Goal: Task Accomplishment & Management: Complete application form

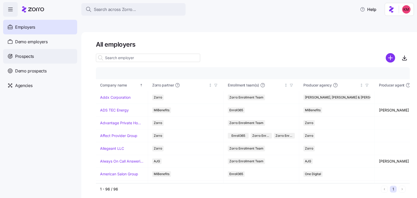
click at [31, 54] on span "Prospects" at bounding box center [24, 56] width 19 height 7
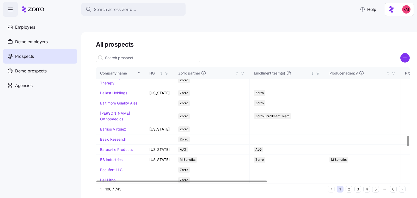
scroll to position [847, 0]
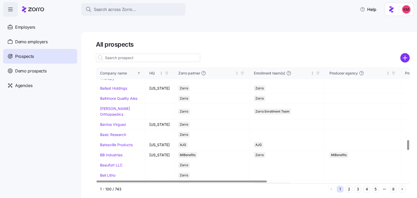
click at [109, 54] on link "Azul Hospitality" at bounding box center [113, 52] width 27 height 4
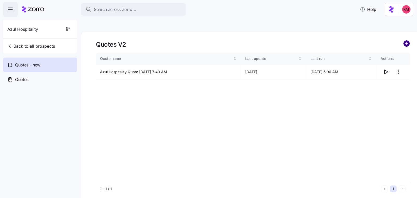
click at [408, 41] on circle "add icon" at bounding box center [407, 44] width 6 height 6
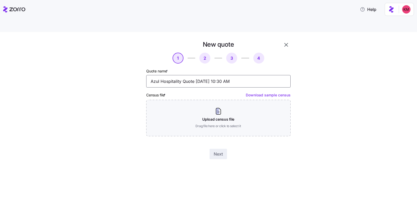
click at [182, 75] on input "Azul Hospitality Quote 10/01/2025 10:30 AM" at bounding box center [218, 81] width 144 height 13
type input "Azul Hospitality Oct 2025 Renewal Quote 10/01/2025 10:30 AM"
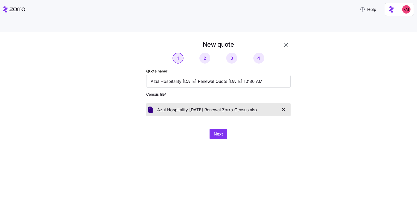
drag, startPoint x: 236, startPoint y: 139, endPoint x: 234, endPoint y: 136, distance: 4.3
click at [236, 139] on div "New quote 1 2 3 4 Quote name * Azul Hospitality Oct 2025 Renewal Quote 10/01/20…" at bounding box center [208, 121] width 417 height 178
drag, startPoint x: 222, startPoint y: 120, endPoint x: 222, endPoint y: 138, distance: 17.5
click at [222, 131] on span "Next" at bounding box center [218, 134] width 9 height 6
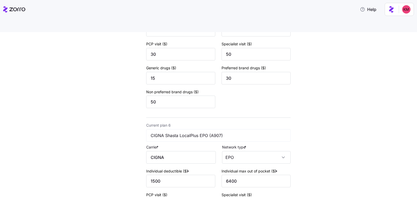
scroll to position [815, 0]
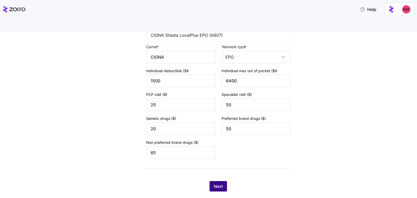
click at [215, 181] on button "Next" at bounding box center [218, 186] width 17 height 10
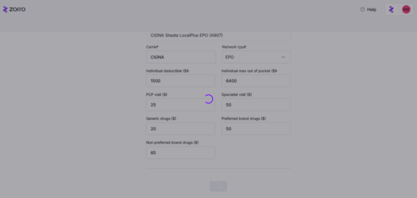
scroll to position [0, 0]
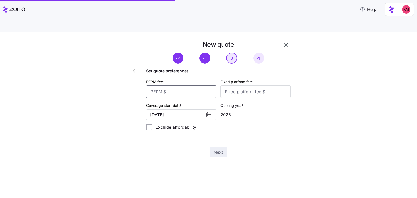
click at [203, 86] on input "PEPM fee *" at bounding box center [181, 92] width 70 height 13
type input "50"
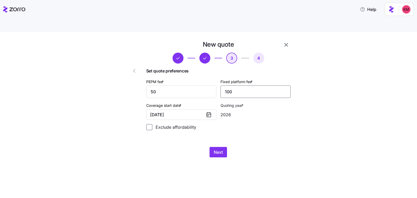
type input "100"
click at [240, 124] on div "Exclude affordability" at bounding box center [218, 127] width 144 height 6
click at [224, 147] on button "Next" at bounding box center [218, 152] width 17 height 10
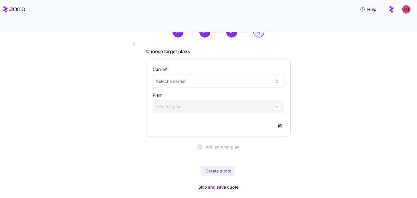
click at [221, 184] on span "Skip and save quote" at bounding box center [218, 187] width 40 height 6
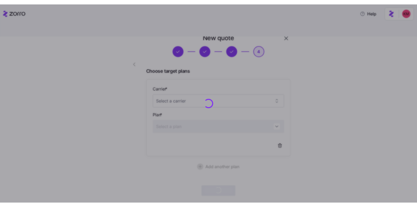
scroll to position [11, 0]
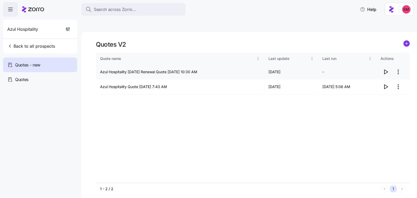
click at [388, 69] on icon "button" at bounding box center [386, 72] width 6 height 6
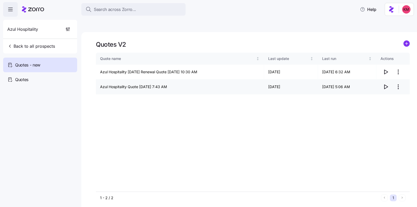
click at [388, 84] on icon "button" at bounding box center [386, 87] width 6 height 6
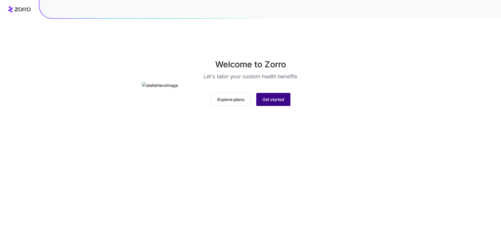
click at [285, 106] on button "Get started" at bounding box center [273, 99] width 34 height 13
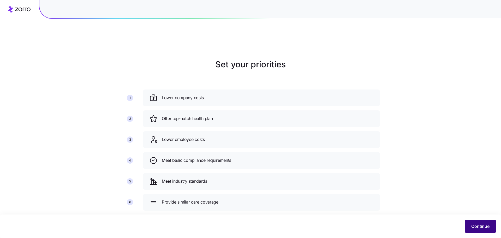
click at [486, 226] on span "Continue" at bounding box center [480, 226] width 18 height 6
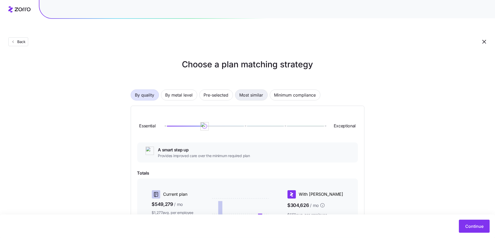
click at [242, 90] on span "Most similar" at bounding box center [251, 95] width 24 height 10
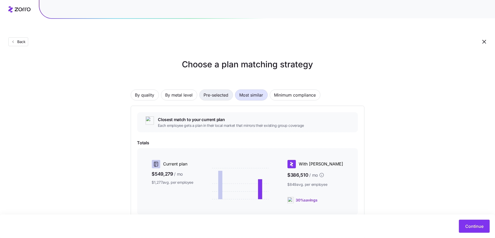
click at [216, 90] on span "Pre-selected" at bounding box center [216, 95] width 25 height 10
click at [188, 90] on span "By metal level" at bounding box center [178, 95] width 27 height 10
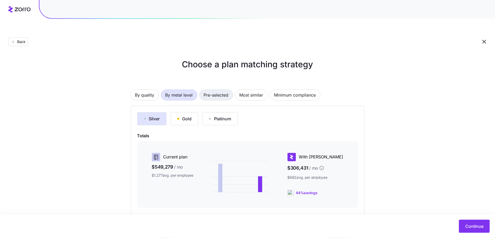
click at [217, 112] on button "Platinum" at bounding box center [219, 118] width 35 height 13
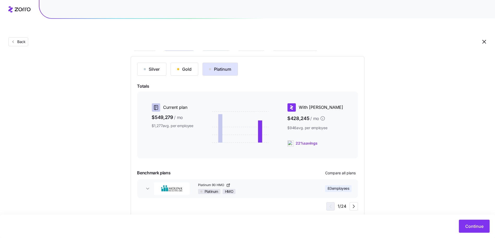
click at [346, 156] on div "Silver Gold Platinum Totals Current plan $549,279 / mo $1,277 avg. per employee…" at bounding box center [247, 137] width 221 height 148
drag, startPoint x: 216, startPoint y: 77, endPoint x: 346, endPoint y: 156, distance: 152.5
click at [346, 169] on button "Compare all plans" at bounding box center [340, 173] width 35 height 8
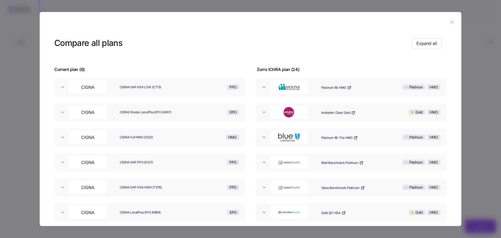
click at [451, 21] on icon "button" at bounding box center [452, 22] width 6 height 6
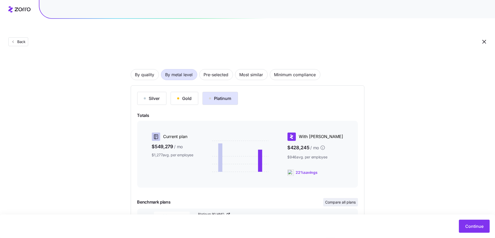
scroll to position [0, 0]
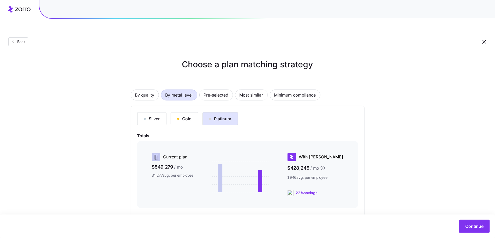
click at [220, 90] on span "Pre-selected" at bounding box center [216, 95] width 25 height 10
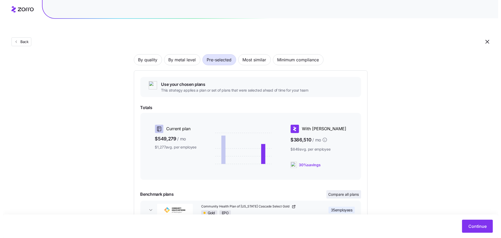
scroll to position [57, 0]
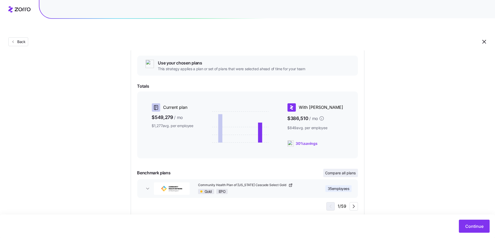
click at [477, 220] on button "Continue" at bounding box center [474, 225] width 31 height 13
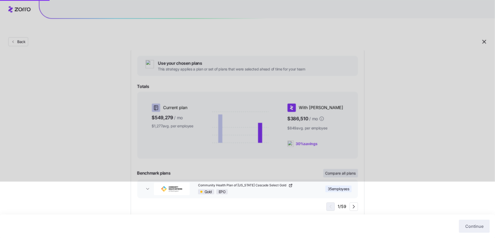
scroll to position [0, 0]
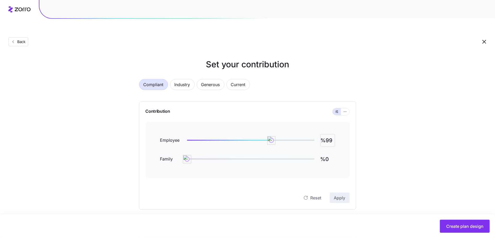
click at [326, 134] on input "%99" at bounding box center [327, 140] width 15 height 13
type input "%80"
type input "%30"
click at [348, 108] on button "button" at bounding box center [345, 111] width 8 height 7
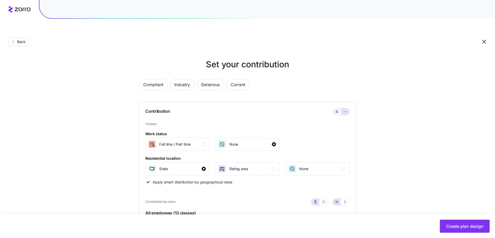
click at [334, 108] on button "button" at bounding box center [336, 111] width 8 height 7
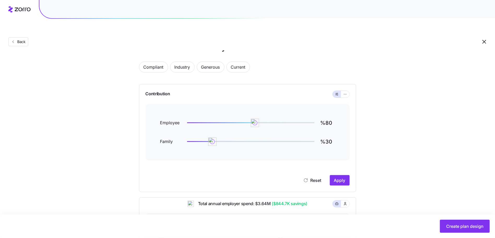
scroll to position [59, 0]
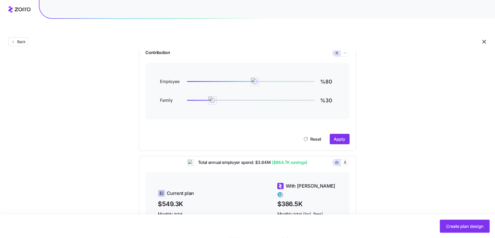
click at [340, 123] on div "Reset Apply" at bounding box center [247, 133] width 204 height 21
click at [340, 134] on button "Apply" at bounding box center [339, 139] width 20 height 10
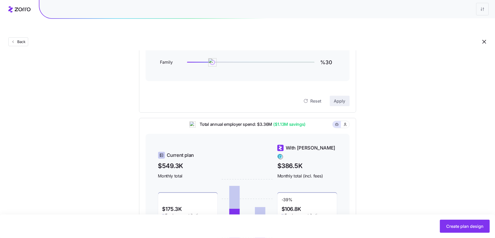
scroll to position [151, 0]
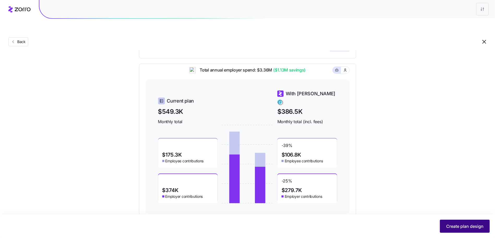
click at [462, 225] on span "Create plan design" at bounding box center [464, 226] width 37 height 6
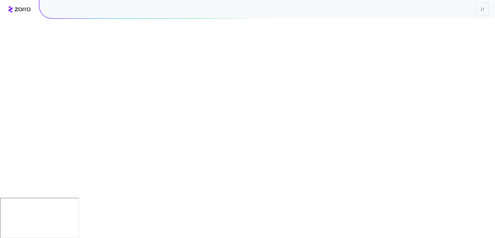
scroll to position [0, 0]
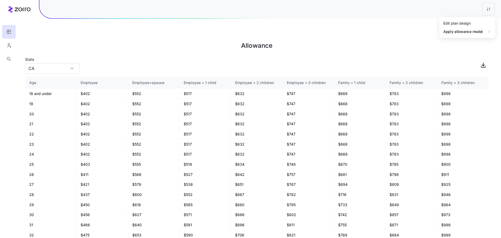
click at [491, 5] on html "Allowance State [US_STATE] Age Employee Employee+spouse Employee + 1 child Empl…" at bounding box center [250, 145] width 501 height 290
click at [475, 22] on div "Edit plan design" at bounding box center [467, 23] width 52 height 8
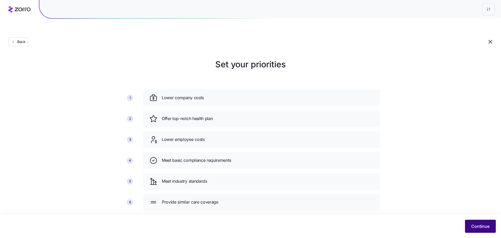
click at [483, 228] on span "Continue" at bounding box center [480, 226] width 18 height 6
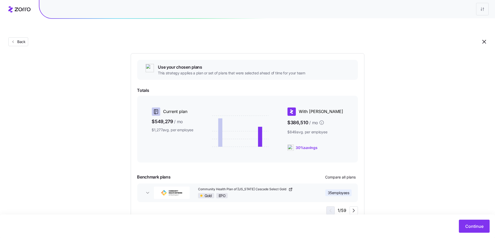
scroll to position [45, 0]
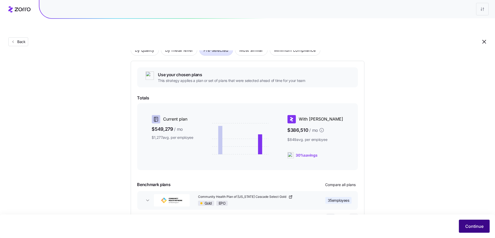
click at [473, 228] on span "Continue" at bounding box center [474, 226] width 18 height 6
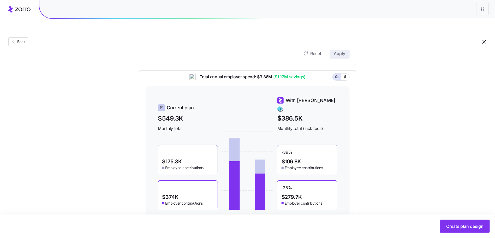
scroll to position [151, 0]
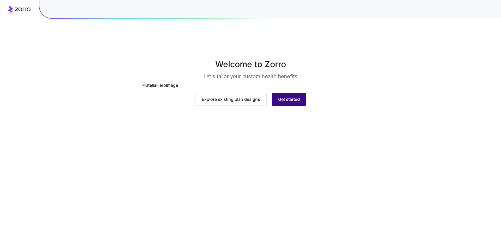
click at [301, 106] on button "Get started" at bounding box center [289, 99] width 34 height 13
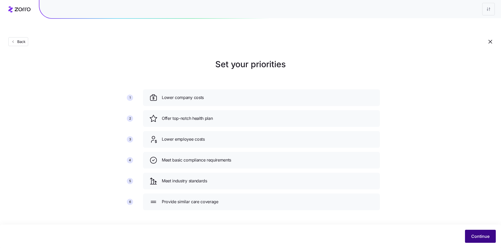
click at [478, 239] on span "Continue" at bounding box center [480, 236] width 18 height 6
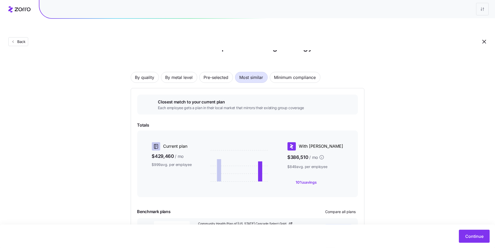
scroll to position [46, 0]
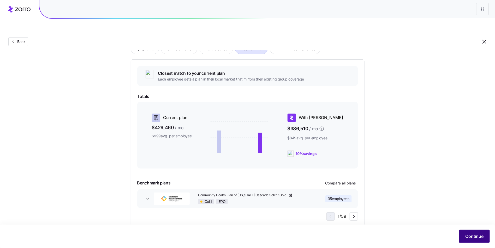
click at [476, 236] on span "Continue" at bounding box center [474, 236] width 18 height 6
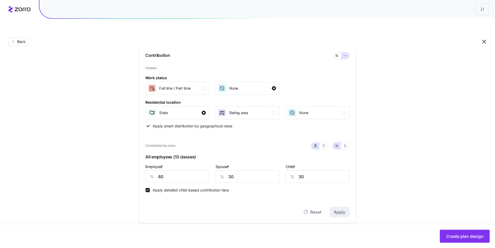
scroll to position [57, 0]
